Goal: Information Seeking & Learning: Learn about a topic

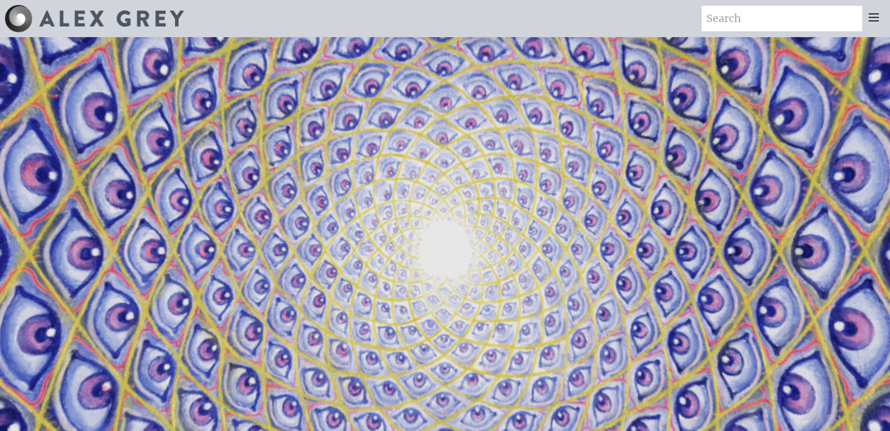
click at [745, 24] on input "search" at bounding box center [782, 19] width 161 height 26
type input "Embracing"
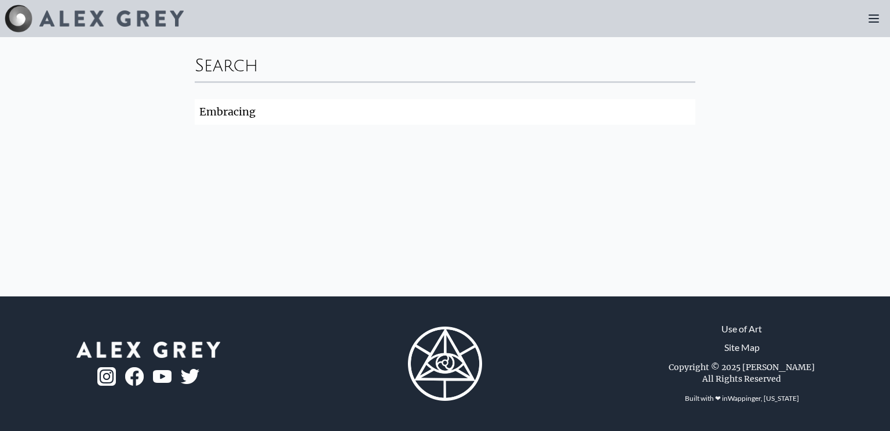
click at [474, 116] on input "Embracing" at bounding box center [445, 112] width 501 height 26
click button "Search" at bounding box center [0, 0] width 0 height 0
click at [369, 116] on input "Embrace" at bounding box center [445, 112] width 501 height 26
type input "Embracing"
click button "Search" at bounding box center [0, 0] width 0 height 0
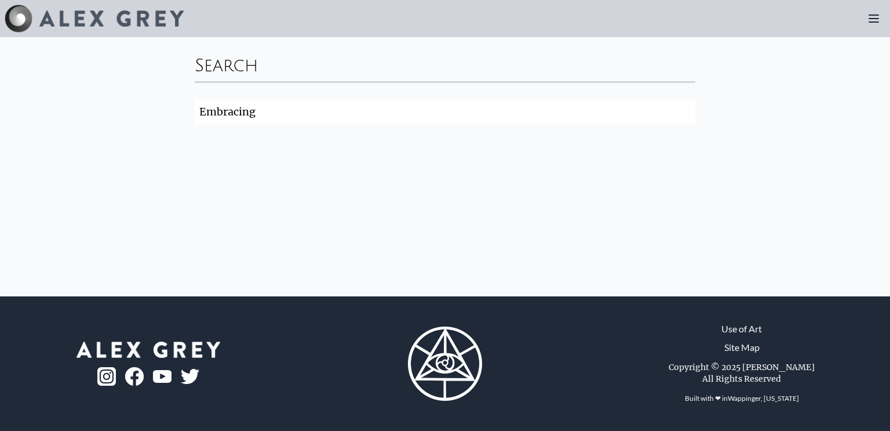
click at [70, 9] on div at bounding box center [94, 19] width 179 height 28
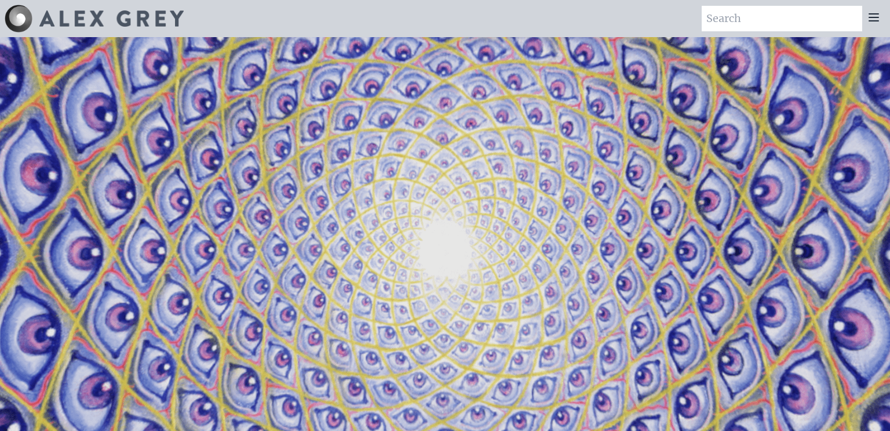
click at [880, 20] on icon at bounding box center [874, 17] width 14 height 14
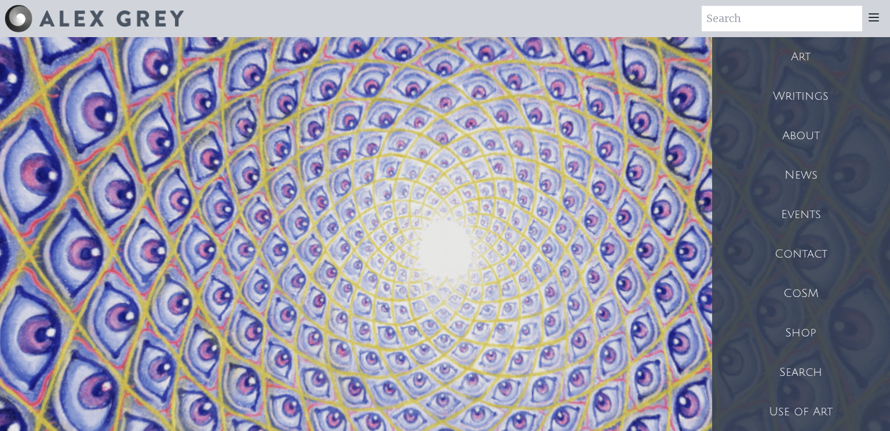
click at [825, 49] on div "Art" at bounding box center [801, 56] width 178 height 39
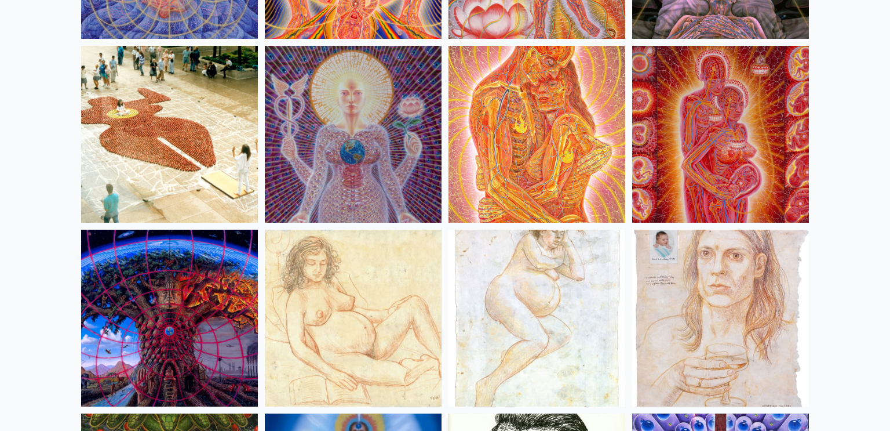
scroll to position [11110, 0]
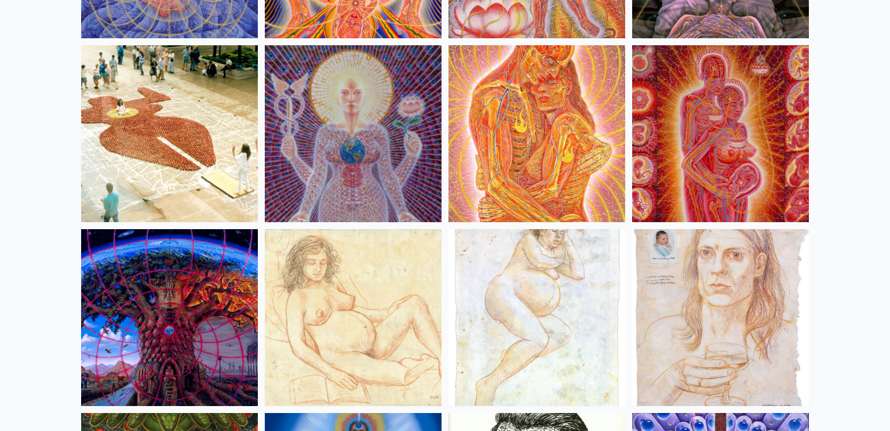
click at [481, 135] on img at bounding box center [537, 133] width 177 height 177
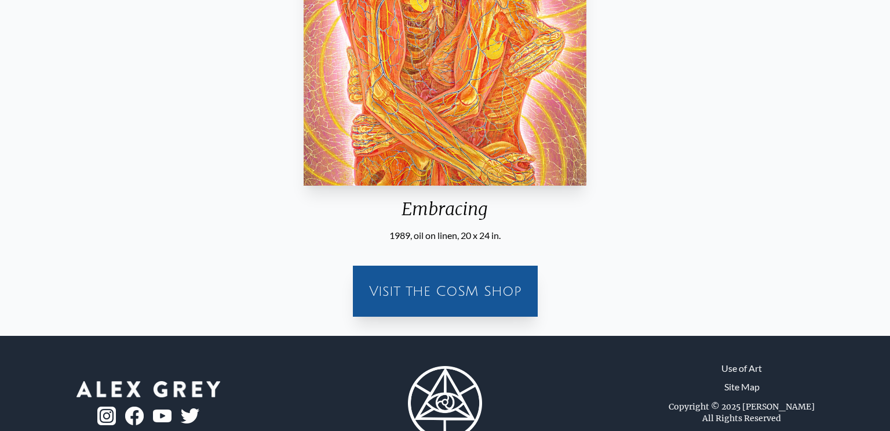
scroll to position [330, 0]
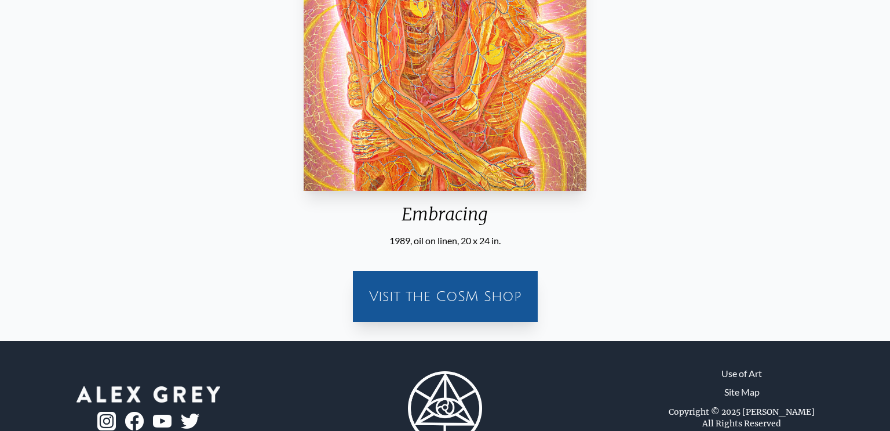
click at [443, 312] on div "Visit the CoSM Shop" at bounding box center [445, 296] width 171 height 37
